Goal: Answer question/provide support

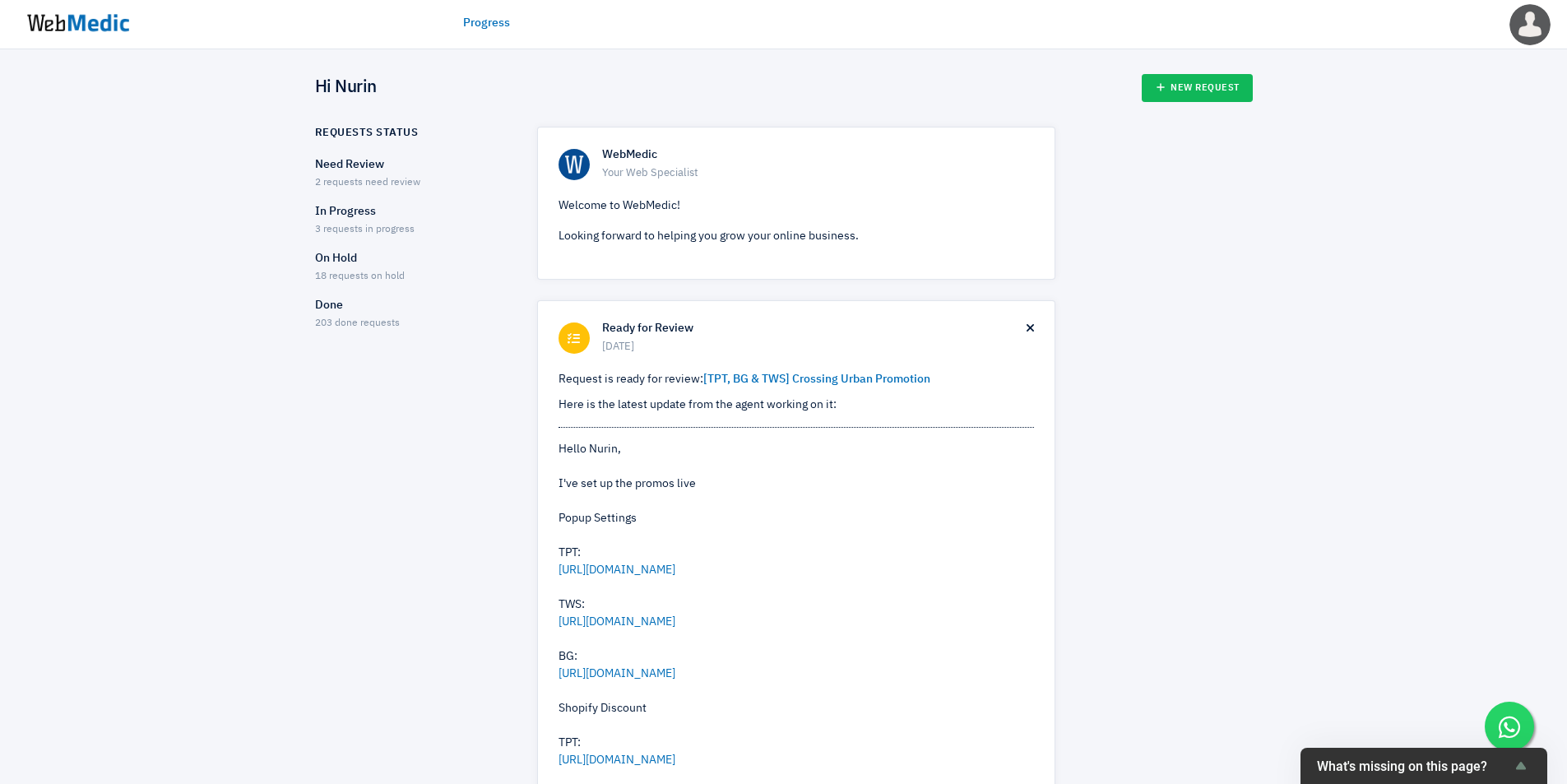
click at [355, 168] on p "Need Review" at bounding box center [412, 164] width 193 height 18
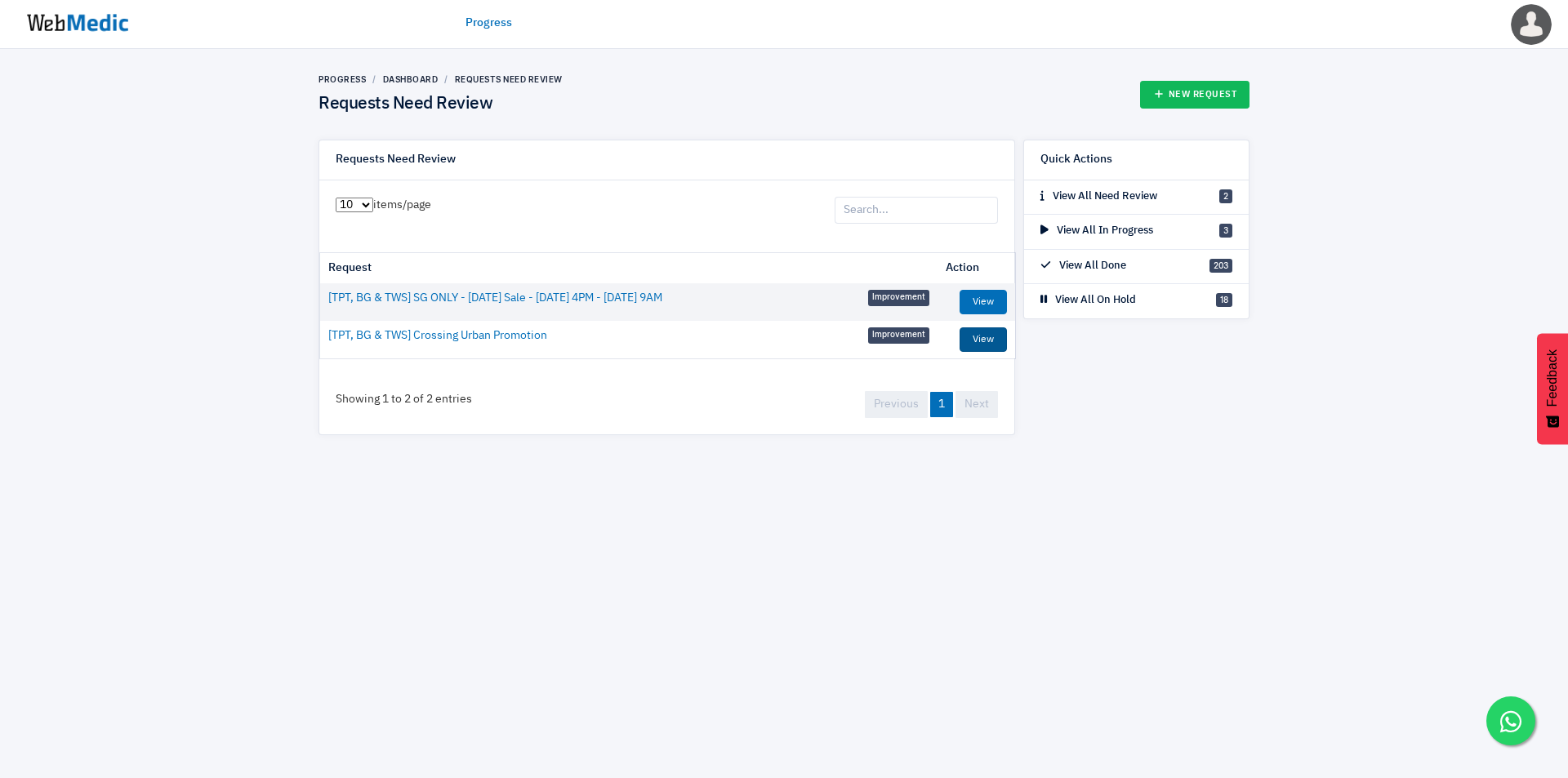
click at [988, 338] on link "View" at bounding box center [982, 339] width 47 height 25
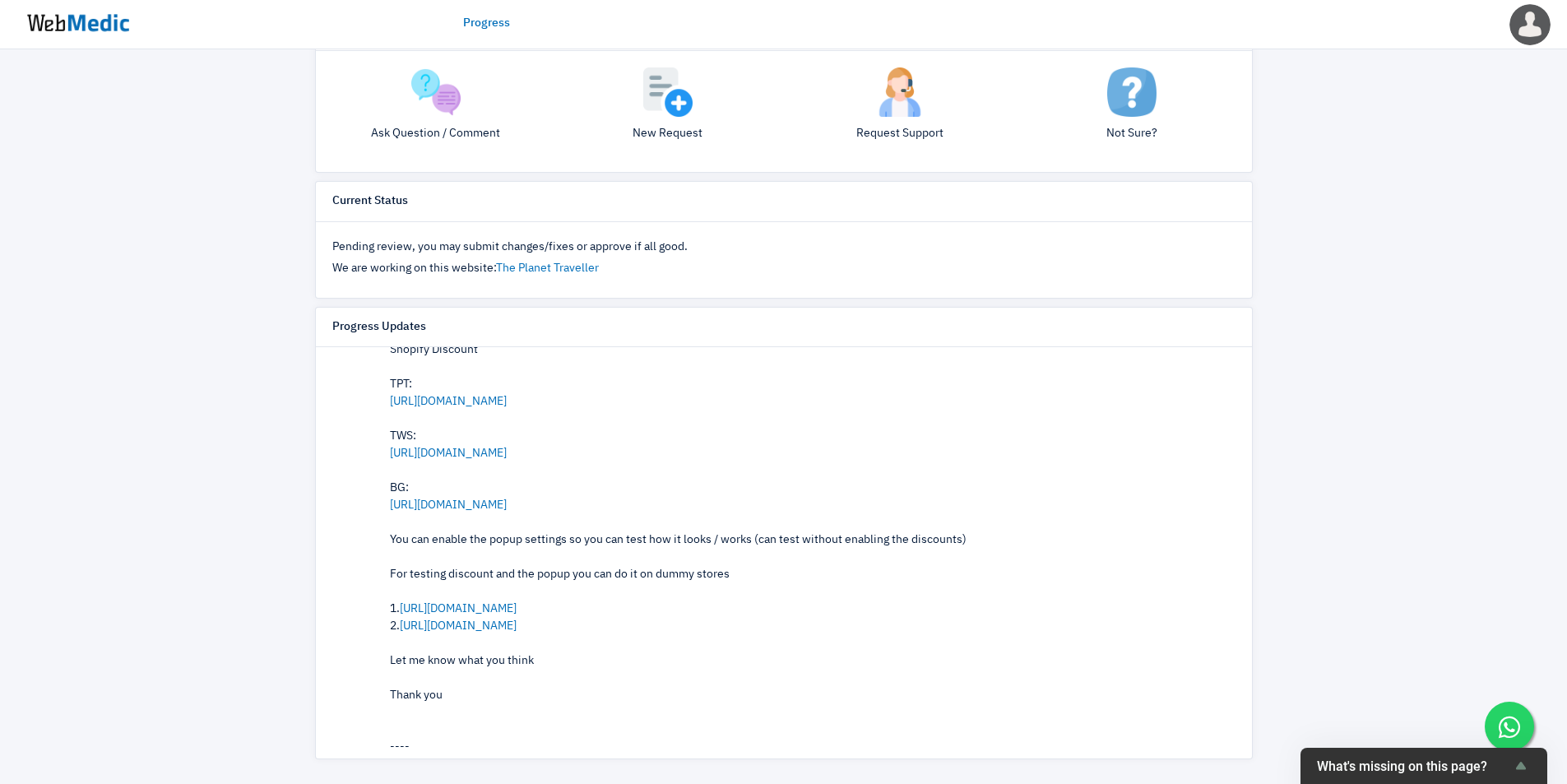
scroll to position [524, 0]
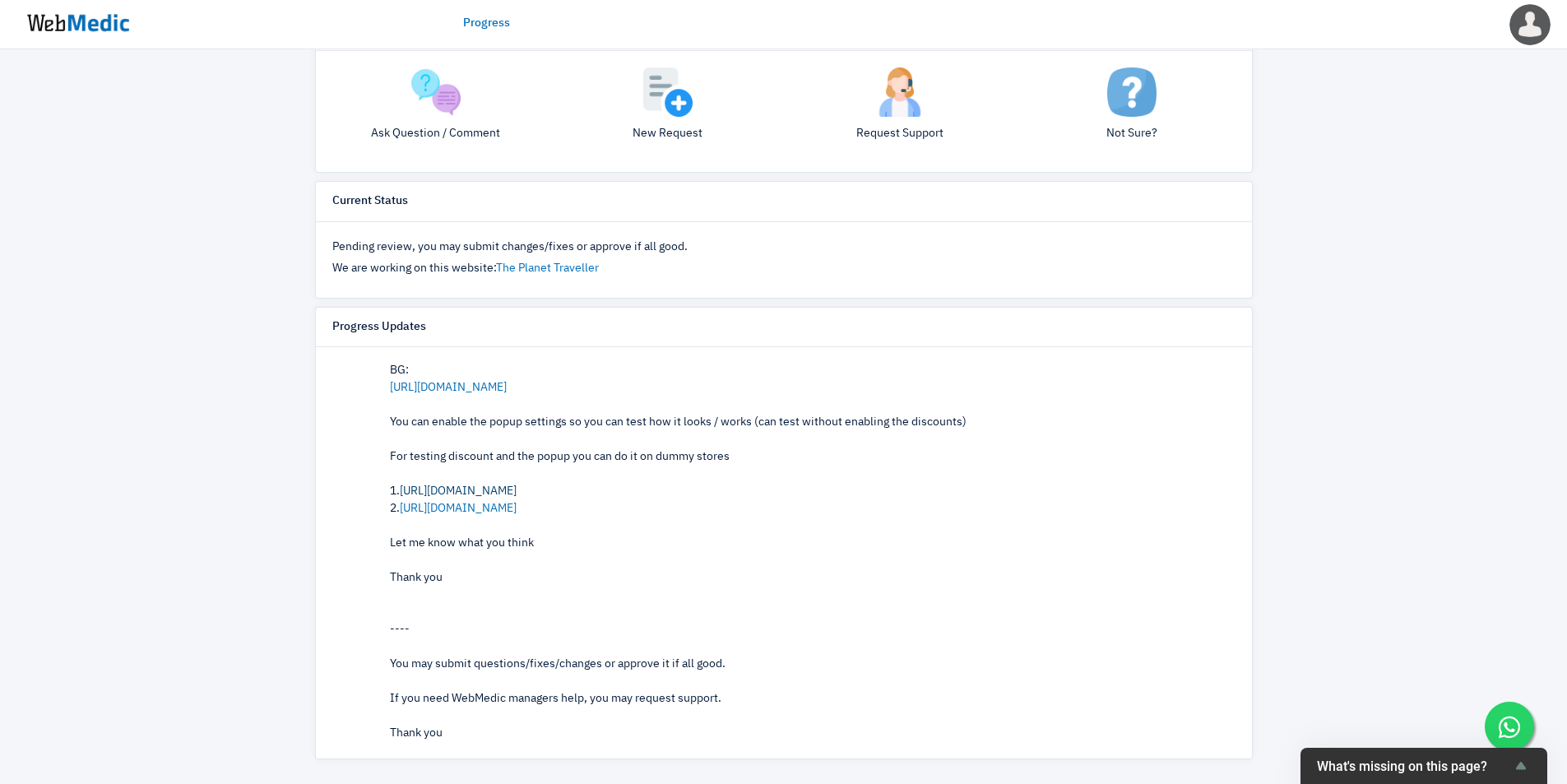
click at [517, 490] on link "[URL][DOMAIN_NAME]" at bounding box center [458, 490] width 117 height 11
click at [517, 503] on link "[URL][DOMAIN_NAME]" at bounding box center [458, 508] width 117 height 11
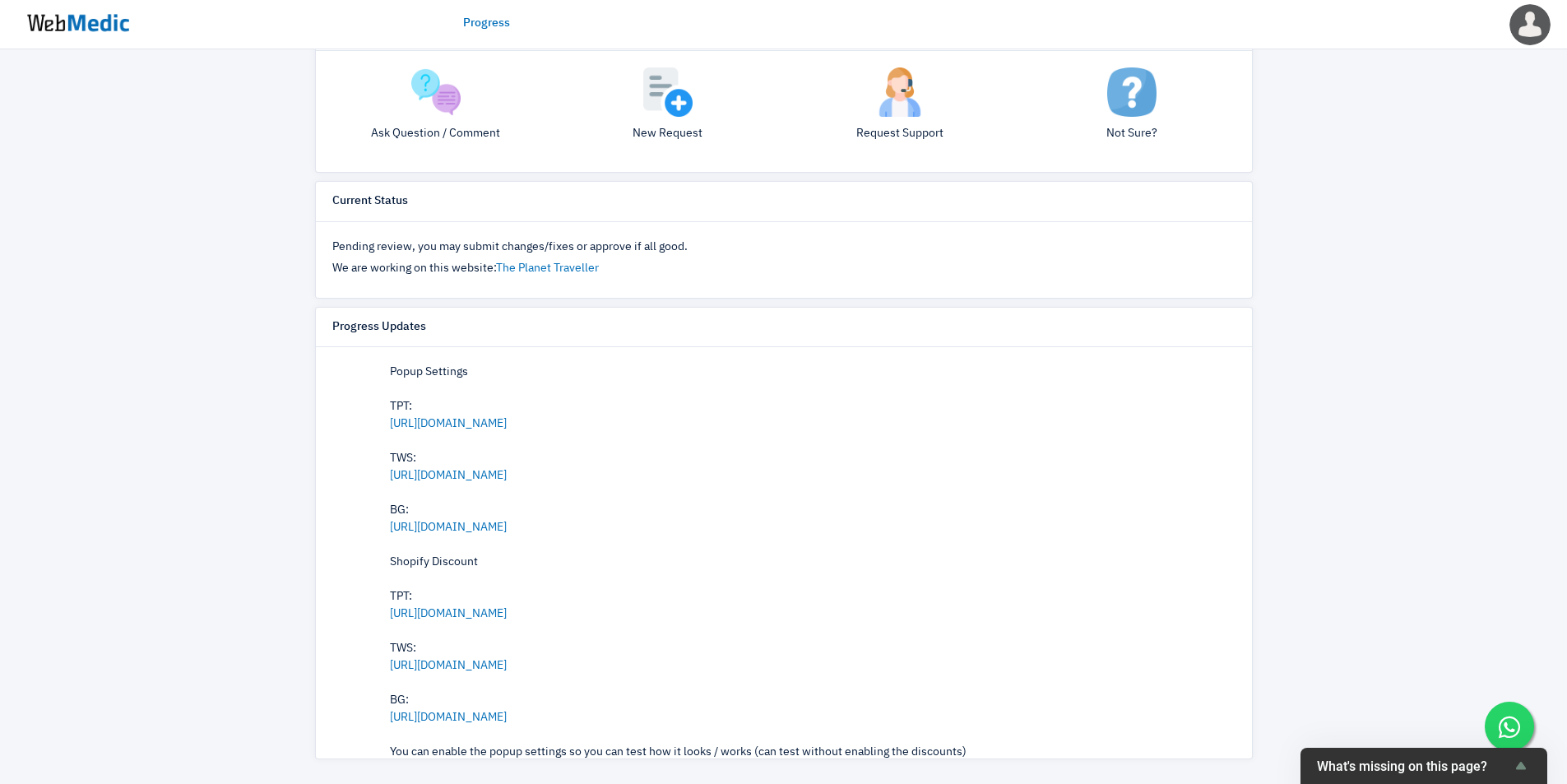
scroll to position [137, 0]
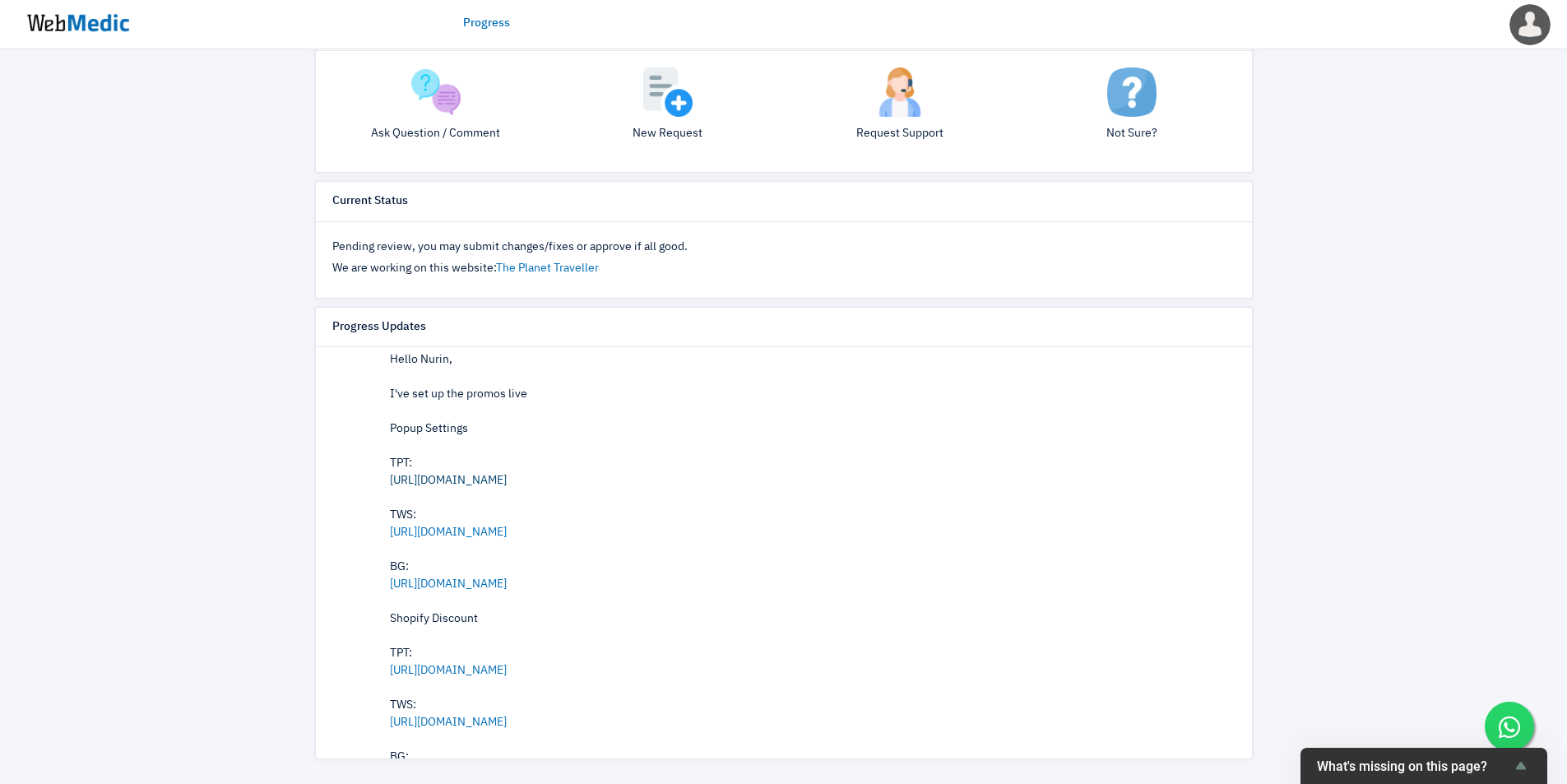
click at [507, 477] on link "[URL][DOMAIN_NAME]" at bounding box center [449, 480] width 117 height 11
click at [507, 532] on link "[URL][DOMAIN_NAME]" at bounding box center [449, 532] width 117 height 11
click at [507, 583] on link "[URL][DOMAIN_NAME]" at bounding box center [449, 583] width 117 height 11
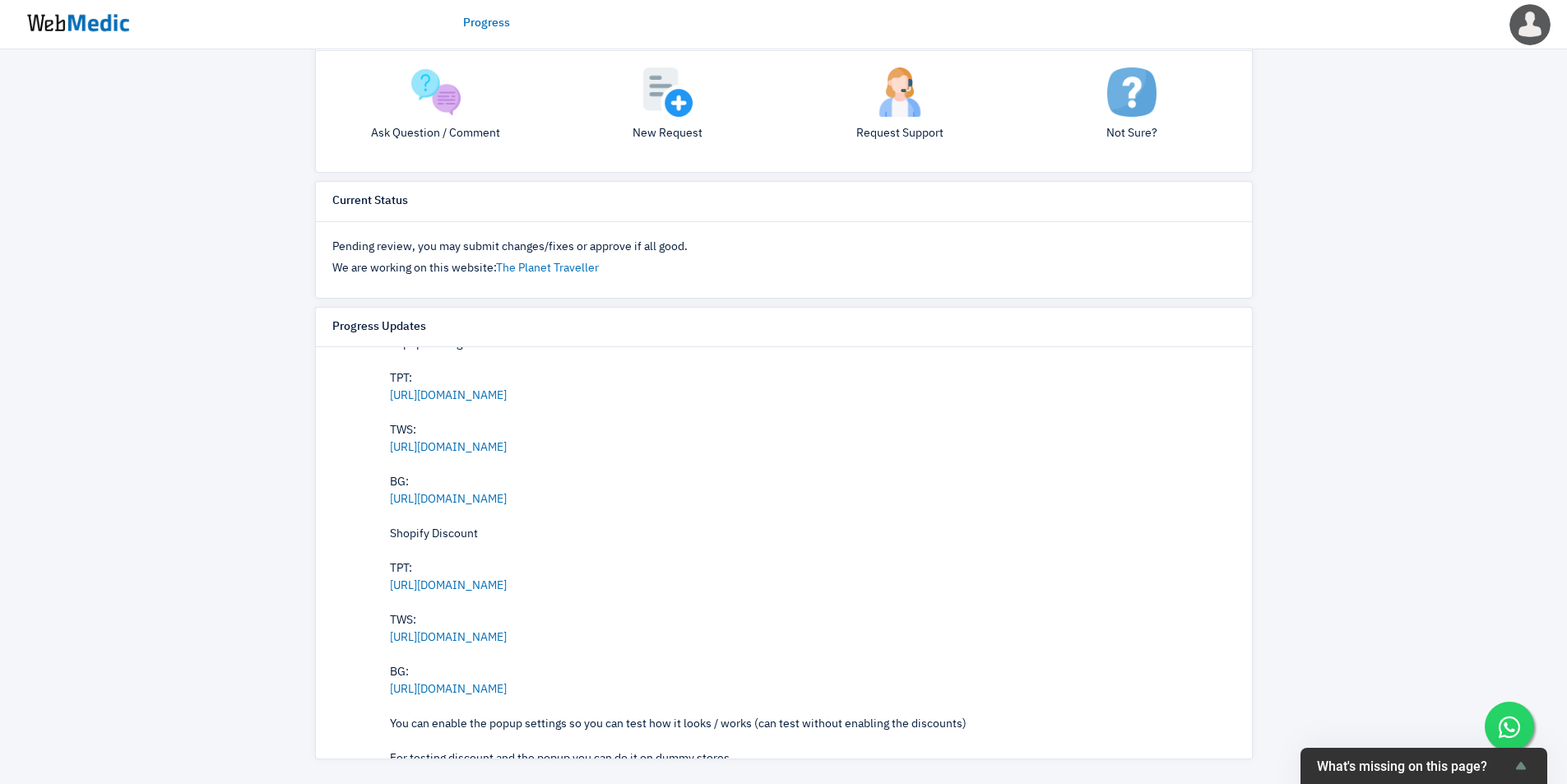
scroll to position [274, 0]
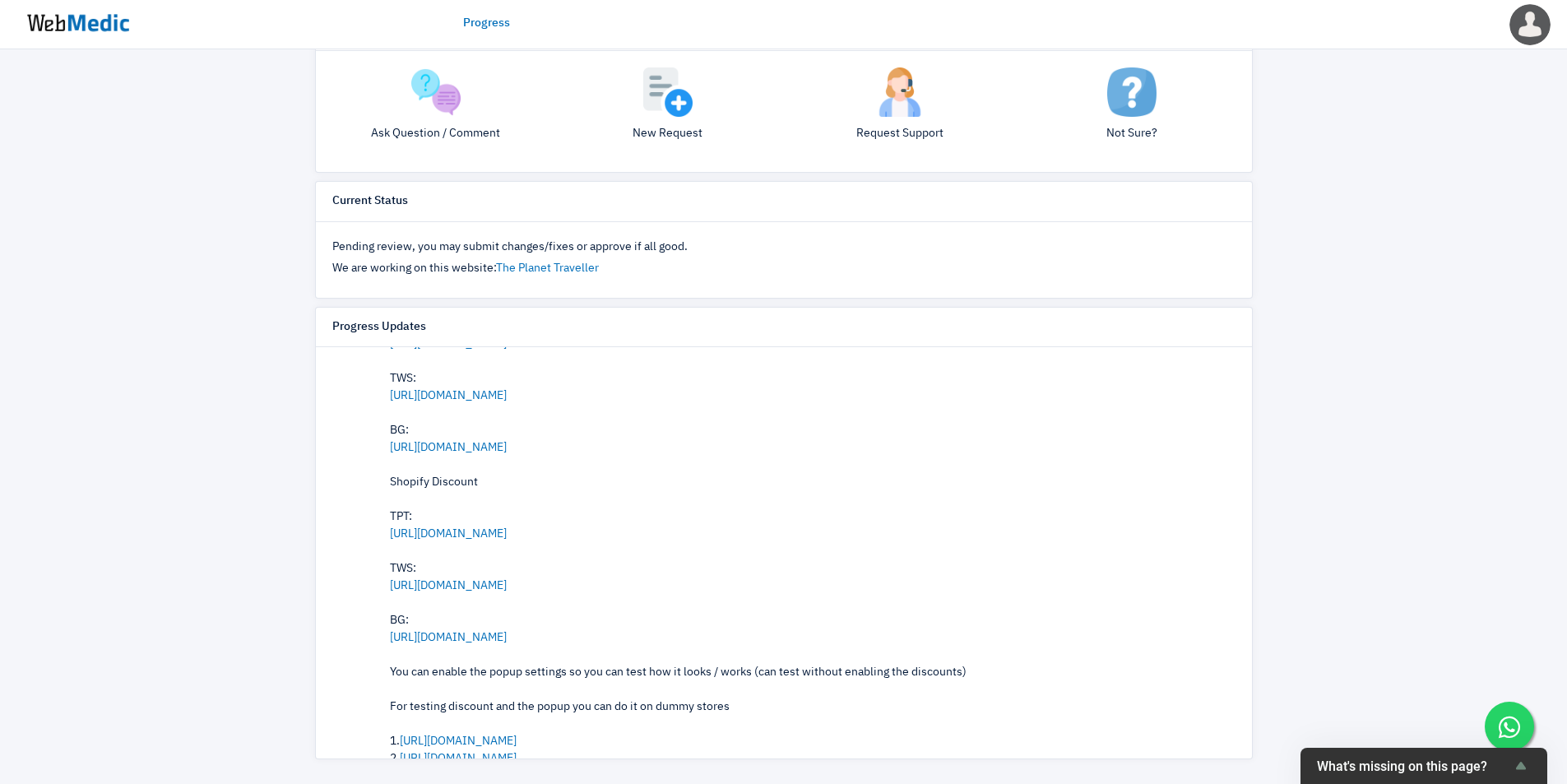
click at [1349, 385] on div "Progress View Request [TPT, BG & TWS] Crossing Urban Promotion Request added on…" at bounding box center [784, 221] width 1567 height 1123
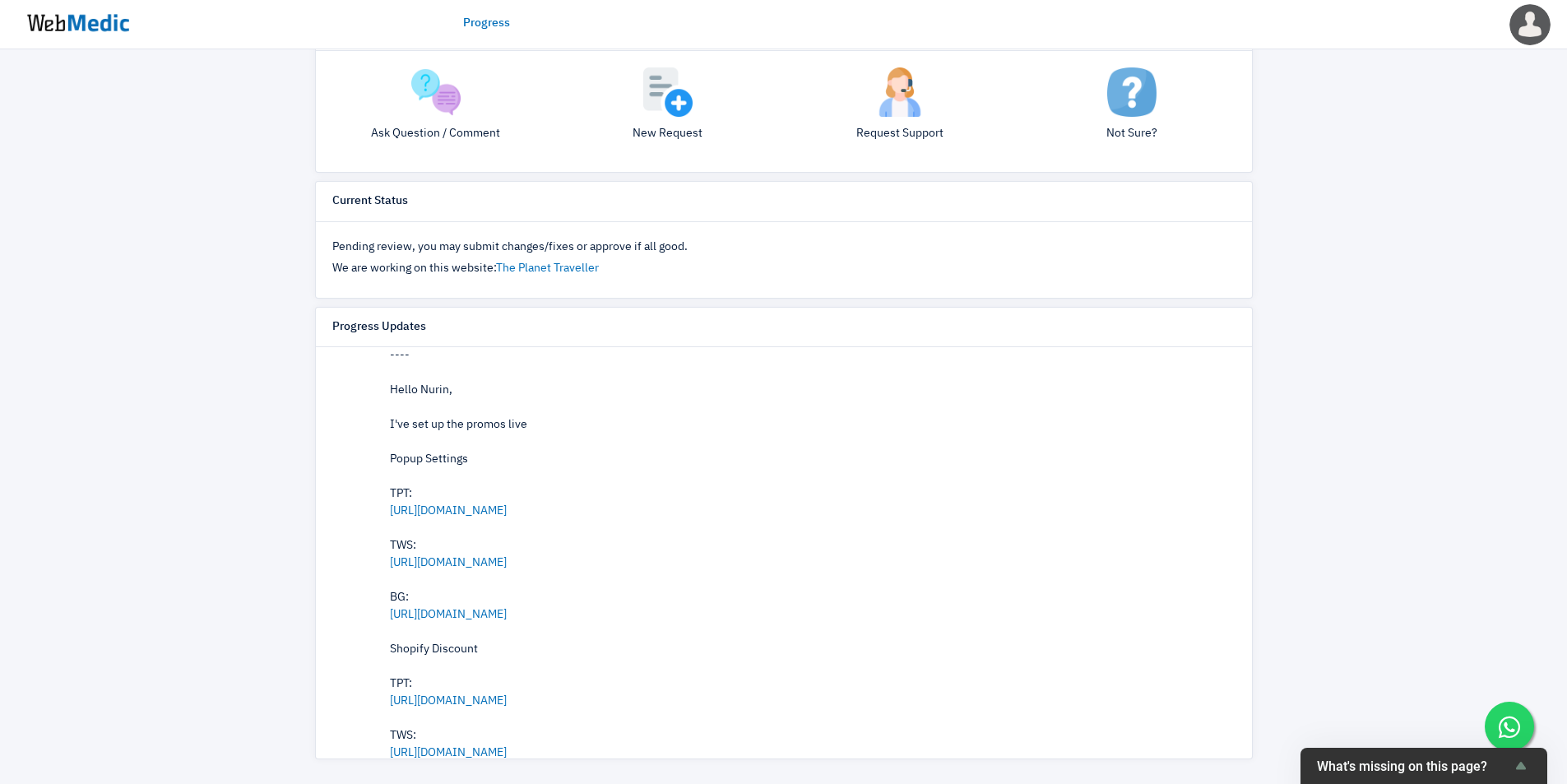
scroll to position [0, 0]
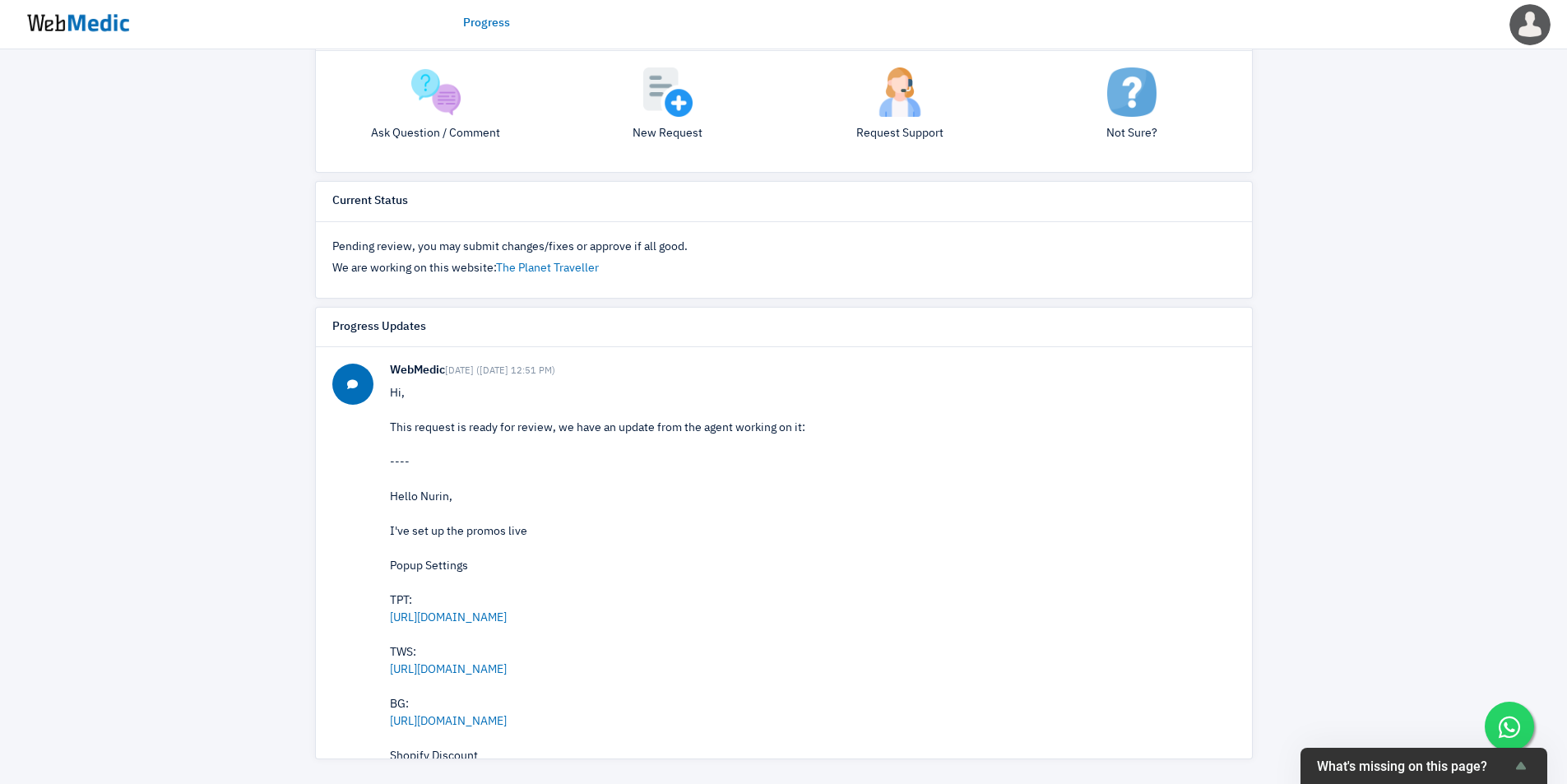
drag, startPoint x: 1370, startPoint y: 498, endPoint x: 1365, endPoint y: 509, distance: 12.1
click at [1371, 499] on div "Progress View Request [TPT, BG & TWS] Crossing Urban Promotion Request added on…" at bounding box center [784, 221] width 1567 height 1123
click at [1401, 531] on div "Progress View Request [TPT, BG & TWS] Crossing Urban Promotion Request added on…" at bounding box center [784, 221] width 1567 height 1123
